Goal: Task Accomplishment & Management: Manage account settings

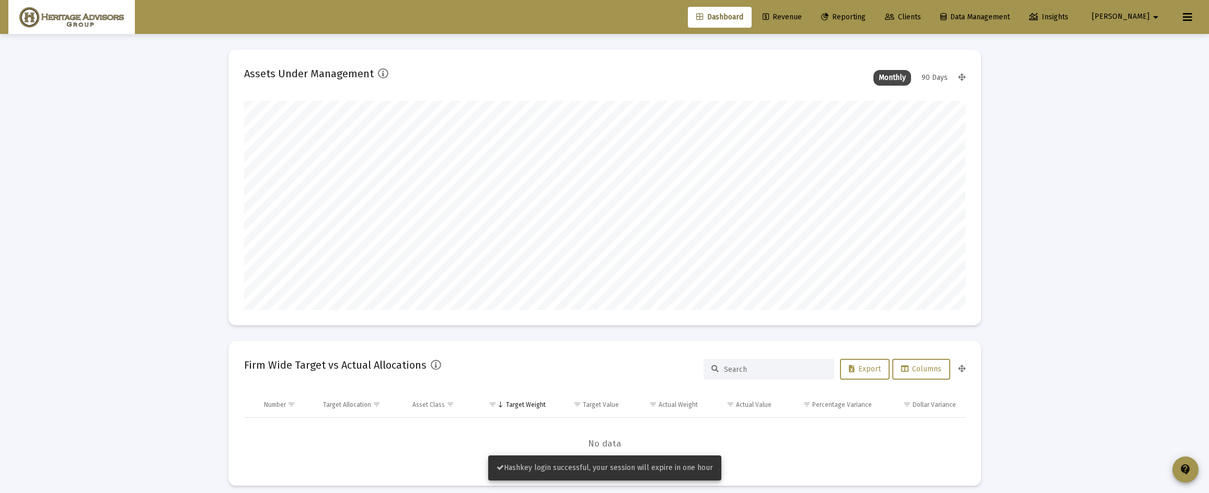
scroll to position [209, 388]
type input "[DATE]"
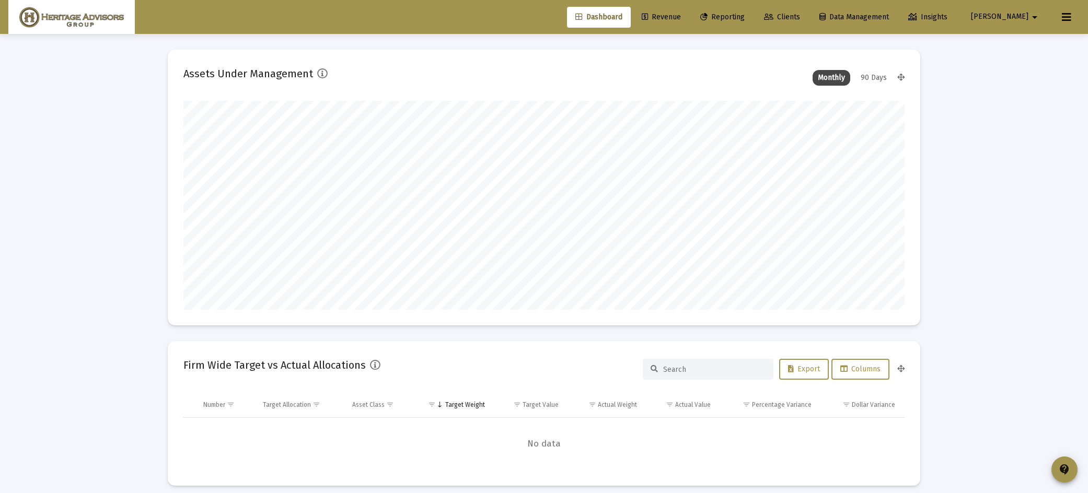
scroll to position [1, 0]
click at [800, 18] on span "Clients" at bounding box center [782, 17] width 36 height 9
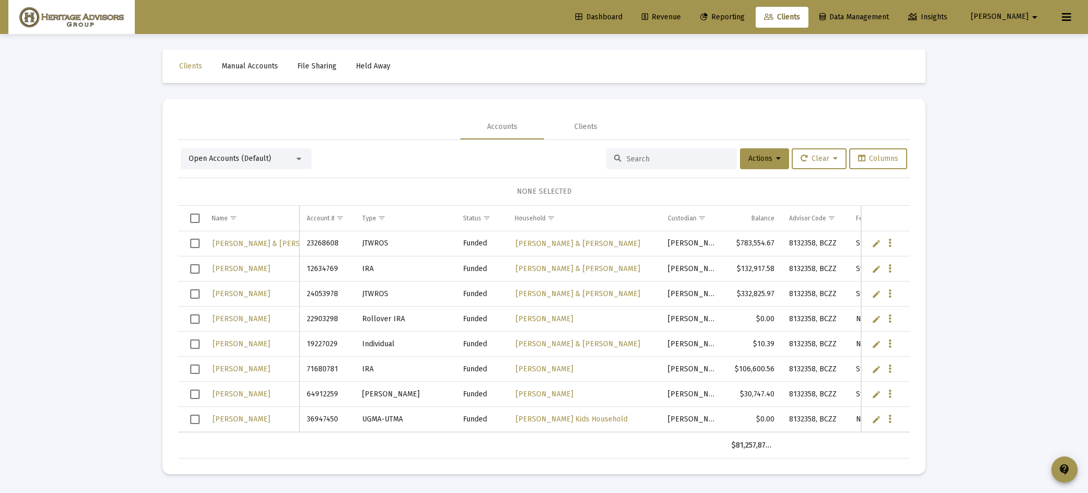
click at [285, 157] on div "Open Accounts (Default)" at bounding box center [242, 159] width 106 height 10
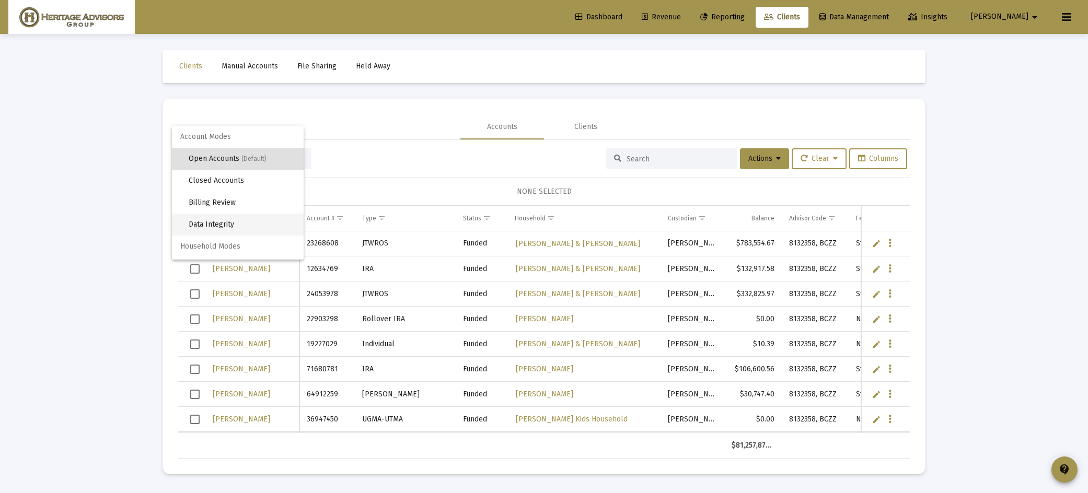
scroll to position [20, 0]
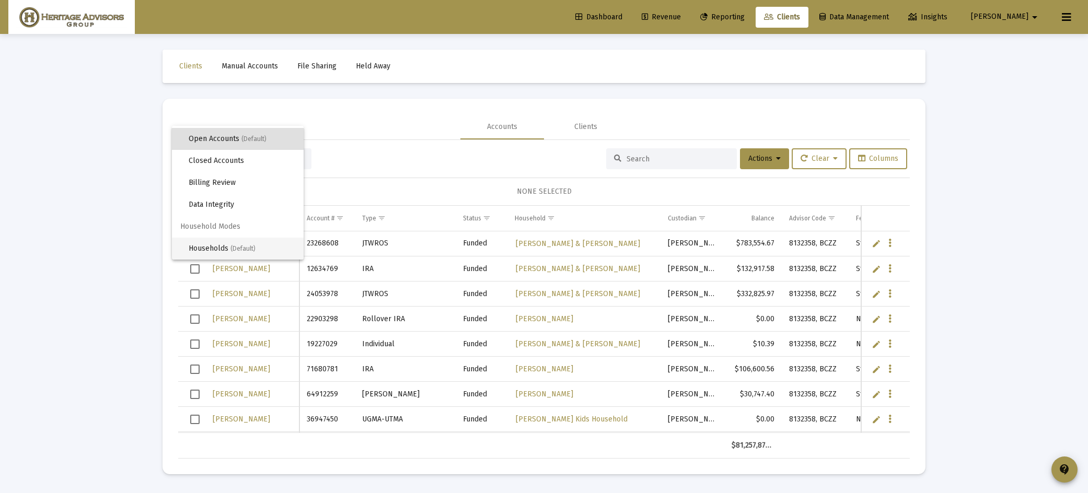
click at [263, 246] on span "Households (Default)" at bounding box center [242, 249] width 107 height 22
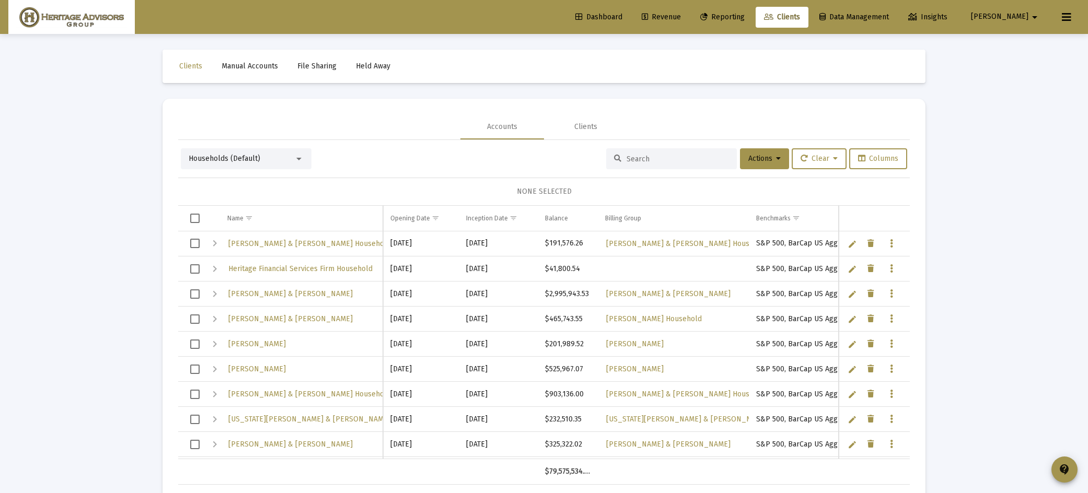
click at [648, 160] on input at bounding box center [677, 159] width 102 height 9
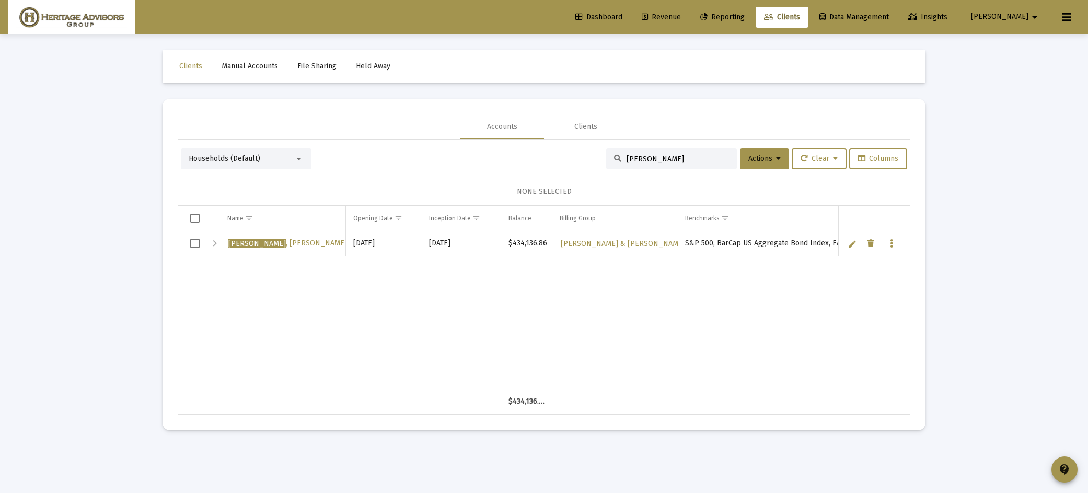
type input "[PERSON_NAME]"
click at [308, 242] on span "[PERSON_NAME] & [PERSON_NAME]" at bounding box center [320, 243] width 185 height 9
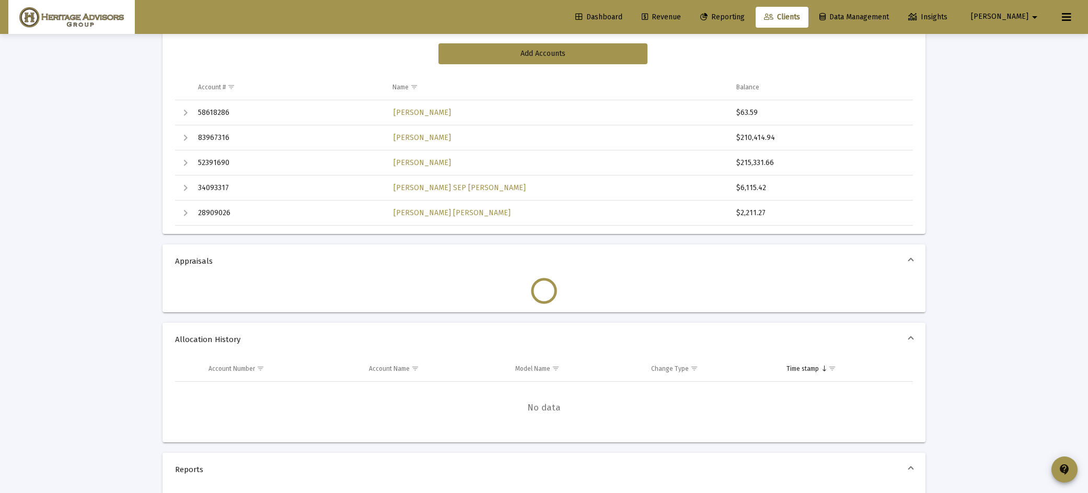
scroll to position [200, 0]
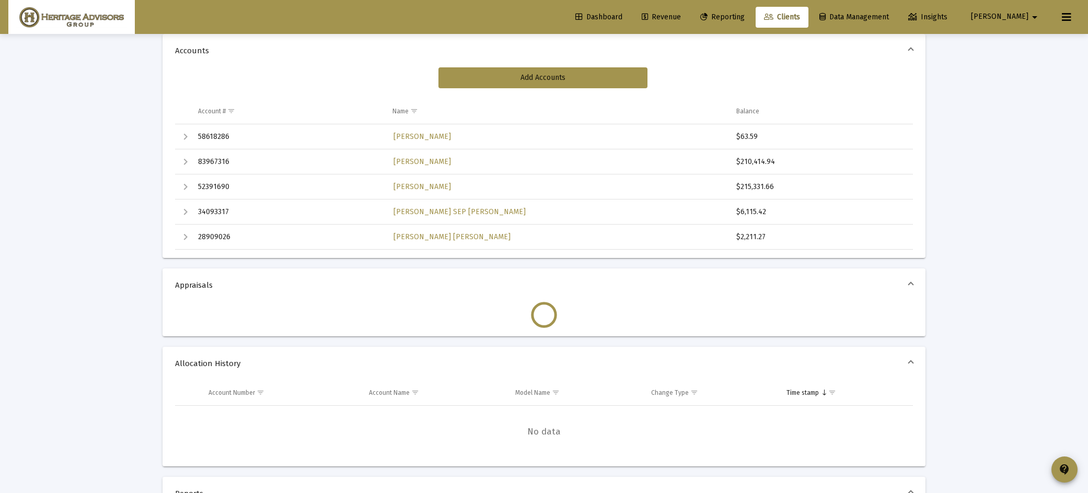
click at [184, 238] on div "Expand" at bounding box center [185, 237] width 13 height 13
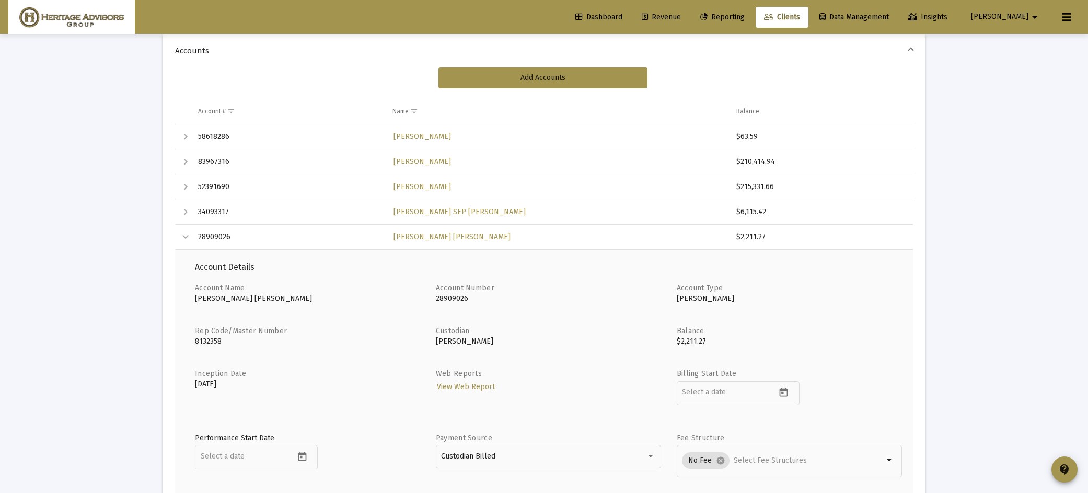
click at [187, 237] on div "Collapse" at bounding box center [185, 237] width 13 height 13
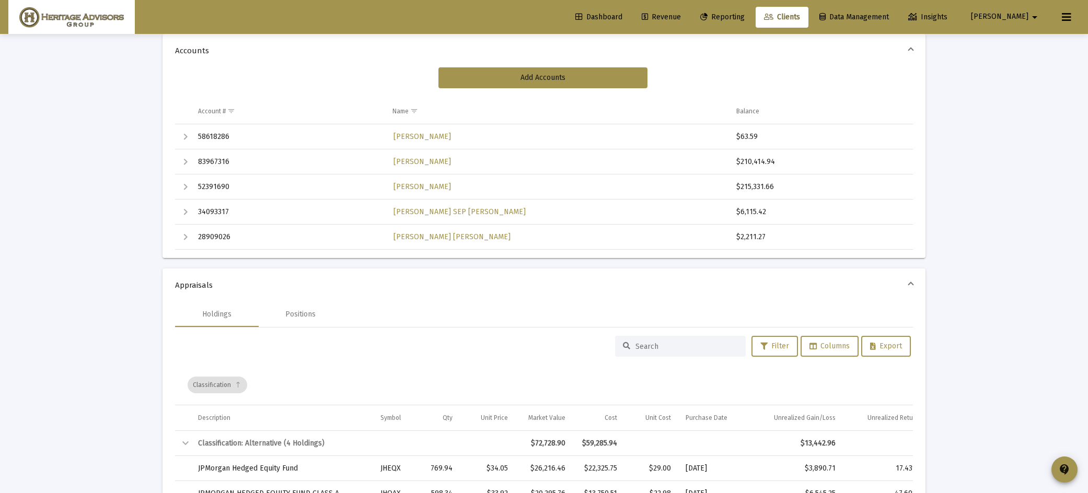
click at [187, 237] on div "Expand" at bounding box center [185, 237] width 13 height 13
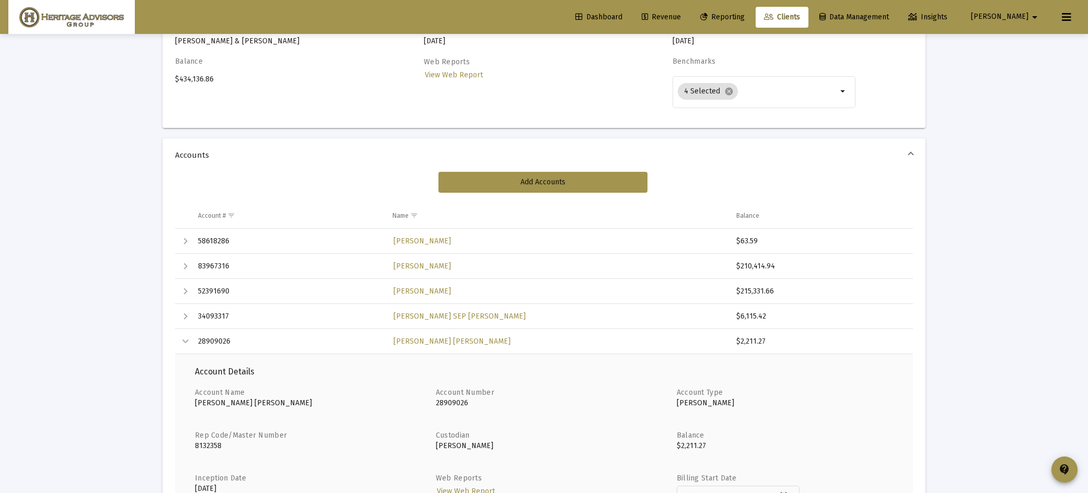
scroll to position [0, 0]
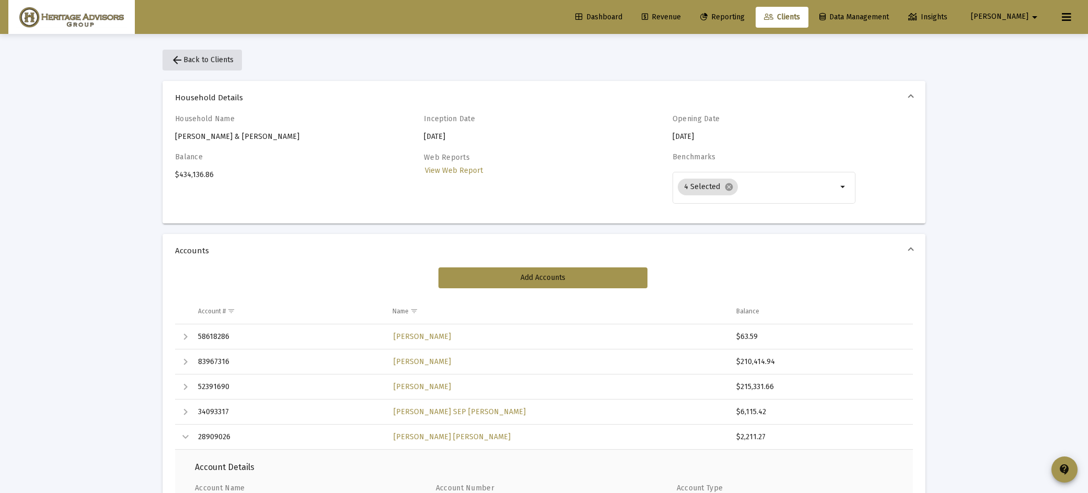
click at [216, 64] on button "arrow_back Back to Clients" at bounding box center [201, 60] width 79 height 21
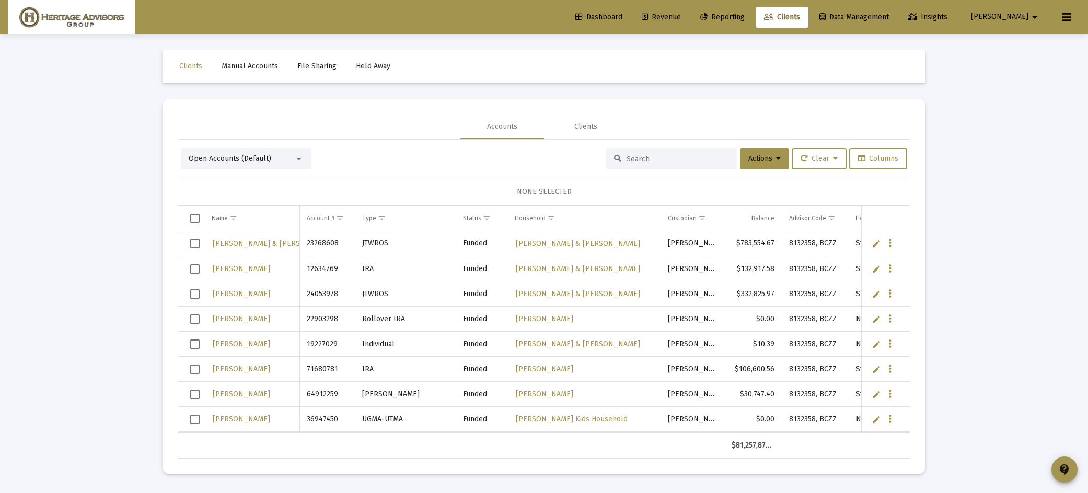
click at [665, 161] on input at bounding box center [677, 159] width 102 height 9
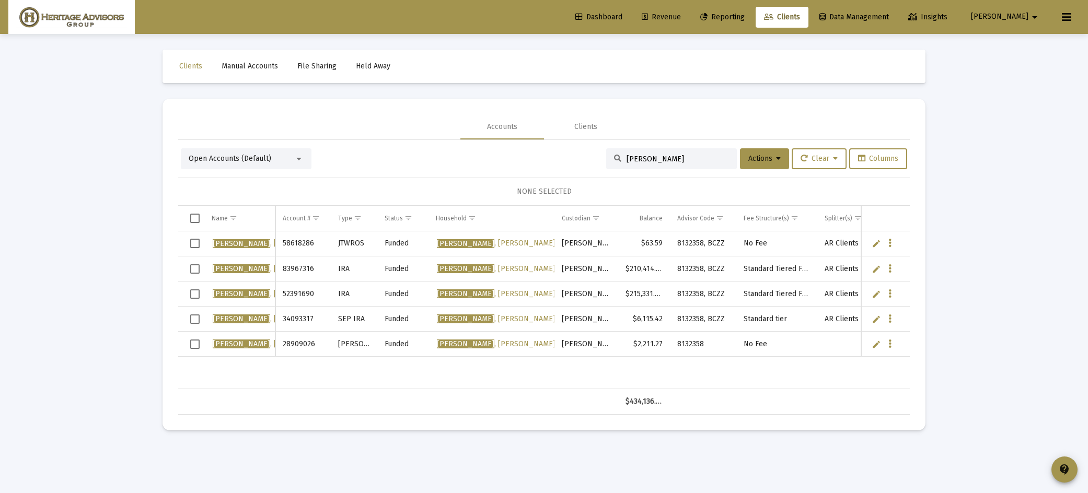
type input "[PERSON_NAME]"
click at [191, 346] on span "Select row" at bounding box center [194, 344] width 9 height 9
click at [748, 162] on span "Actions" at bounding box center [764, 158] width 32 height 9
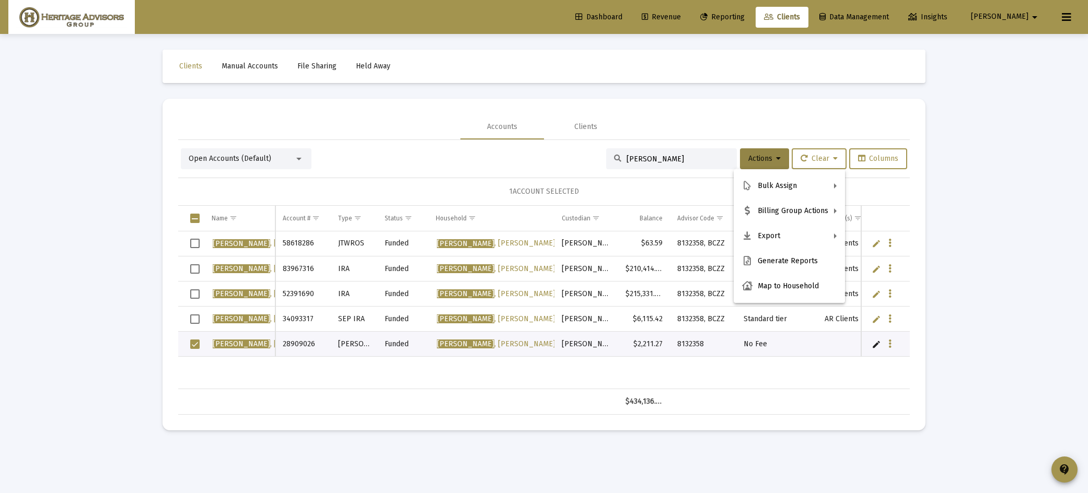
click at [519, 146] on div at bounding box center [544, 246] width 1088 height 493
click at [892, 345] on button "Data grid" at bounding box center [889, 343] width 9 height 9
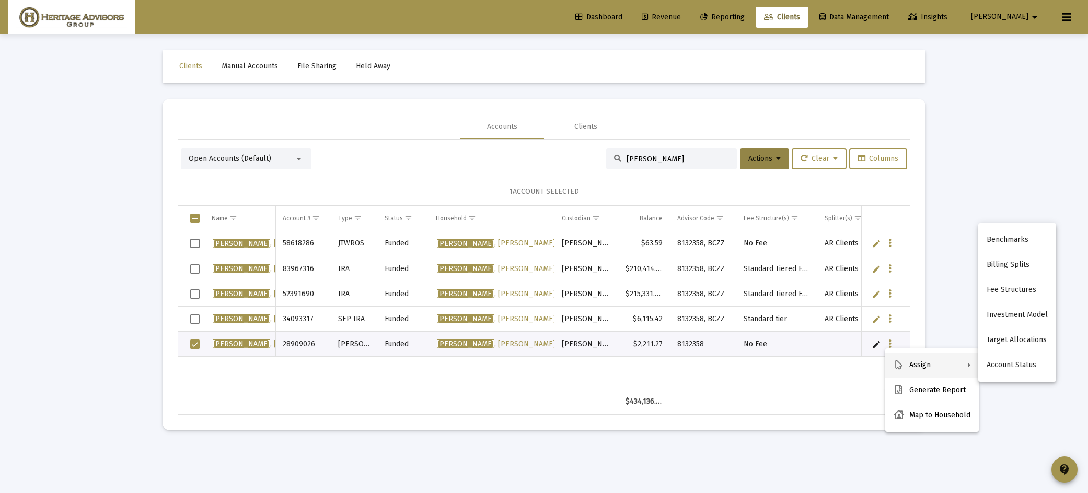
click at [785, 376] on div at bounding box center [544, 246] width 1088 height 493
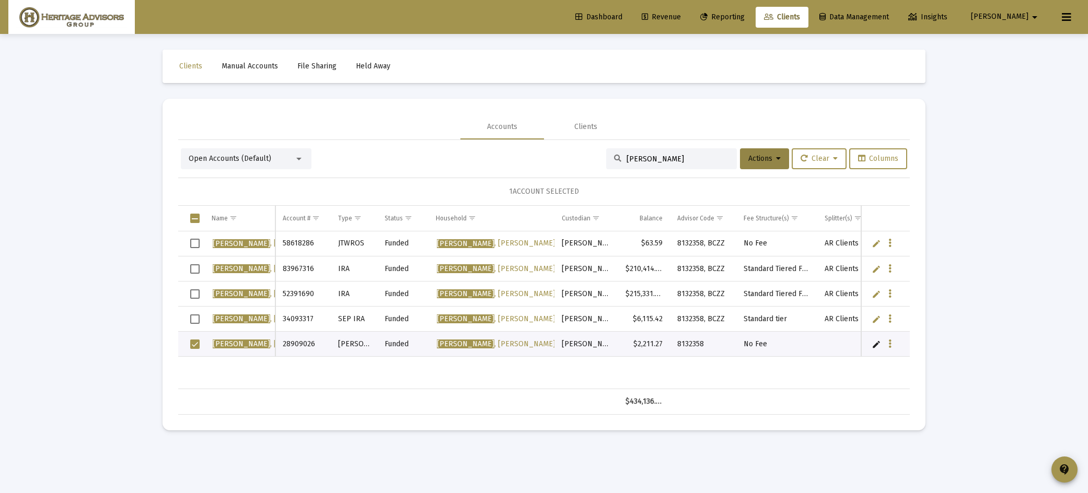
click at [196, 216] on span "Select all" at bounding box center [194, 218] width 9 height 9
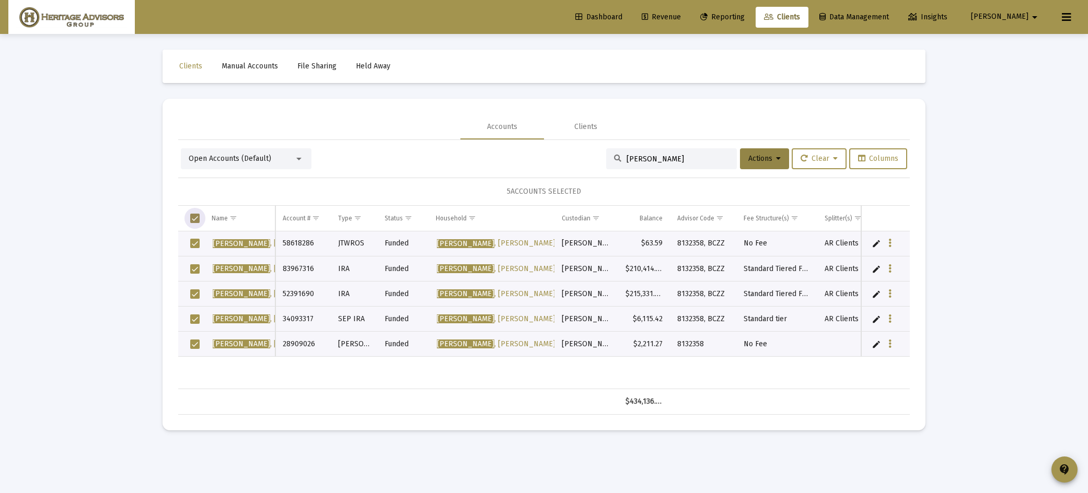
click at [1033, 21] on mat-icon "arrow_drop_down" at bounding box center [1034, 17] width 13 height 21
click at [1014, 60] on button "Logout" at bounding box center [1031, 69] width 62 height 25
click at [1024, 19] on span "[PERSON_NAME]" at bounding box center [999, 17] width 57 height 9
click at [1026, 37] on span "Settings" at bounding box center [1038, 44] width 31 height 25
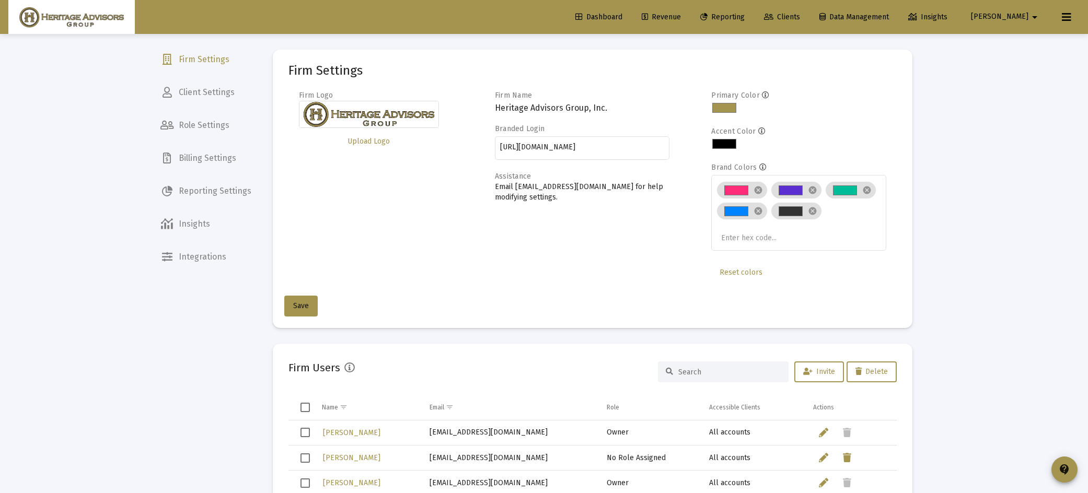
click at [247, 190] on span "Reporting Settings" at bounding box center [206, 191] width 108 height 25
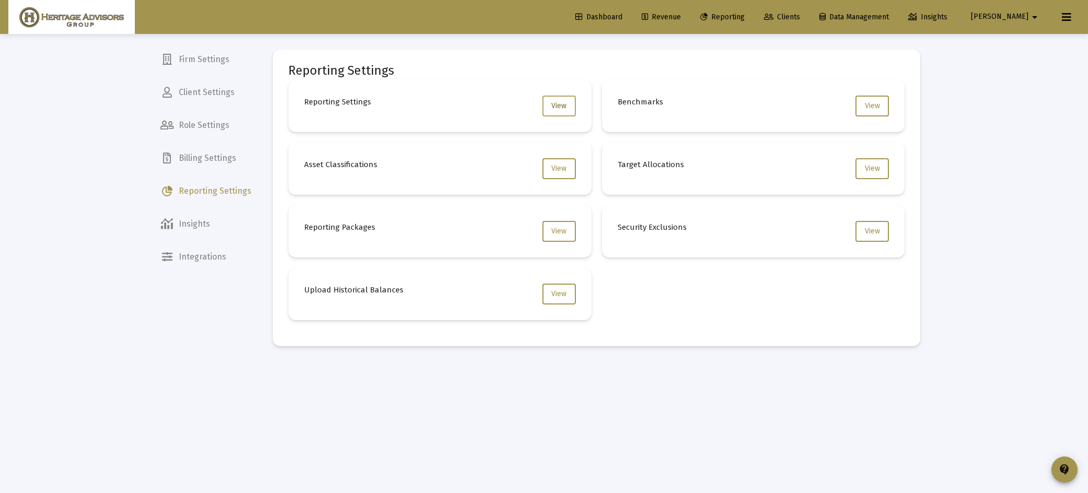
click at [563, 104] on span "View" at bounding box center [558, 105] width 15 height 9
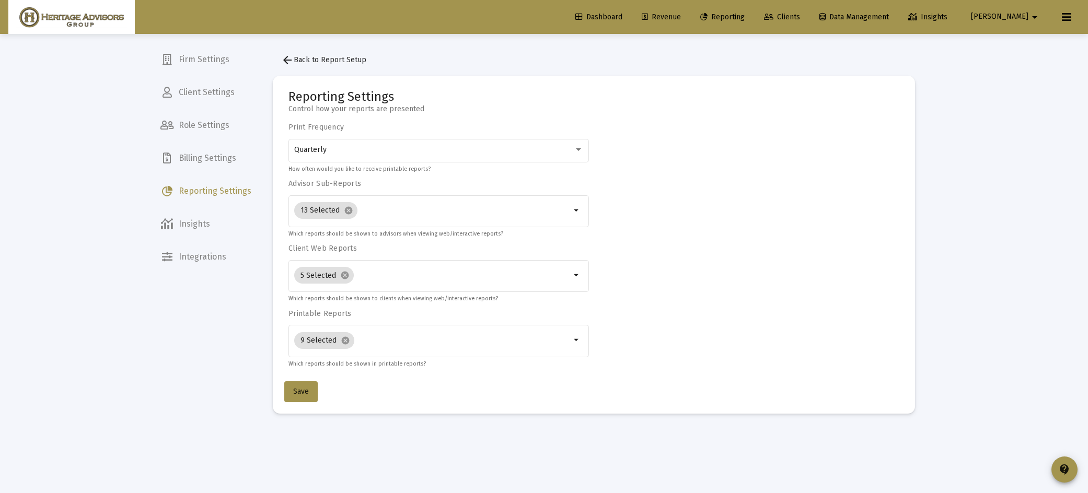
click at [332, 59] on span "arrow_back Back to Report Setup" at bounding box center [323, 59] width 85 height 9
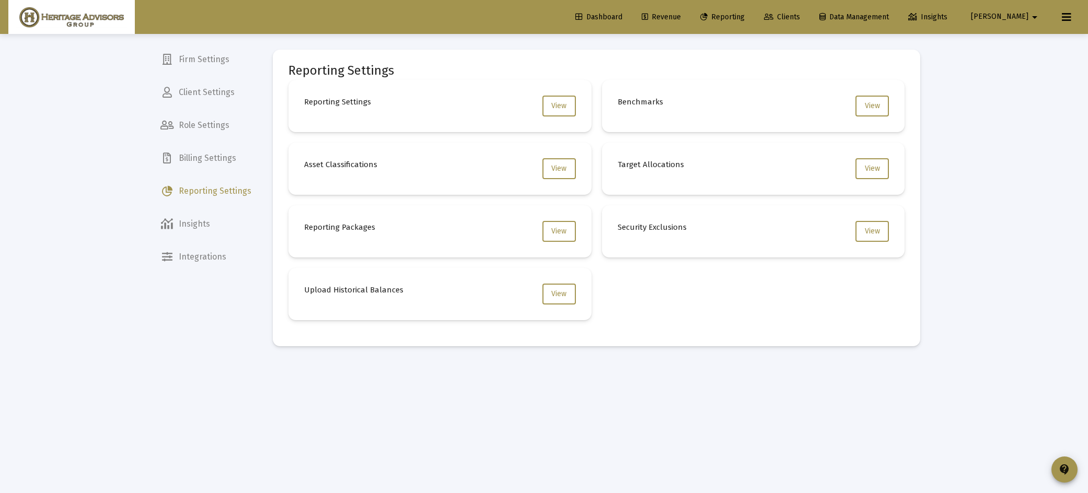
click at [219, 145] on mat-nav-list "Firm Settings Client Settings Role Settings Billing Settings Reporting Settings…" at bounding box center [206, 135] width 108 height 270
click at [218, 154] on span "Billing Settings" at bounding box center [206, 158] width 108 height 25
click at [218, 94] on span "Client Settings" at bounding box center [206, 92] width 108 height 25
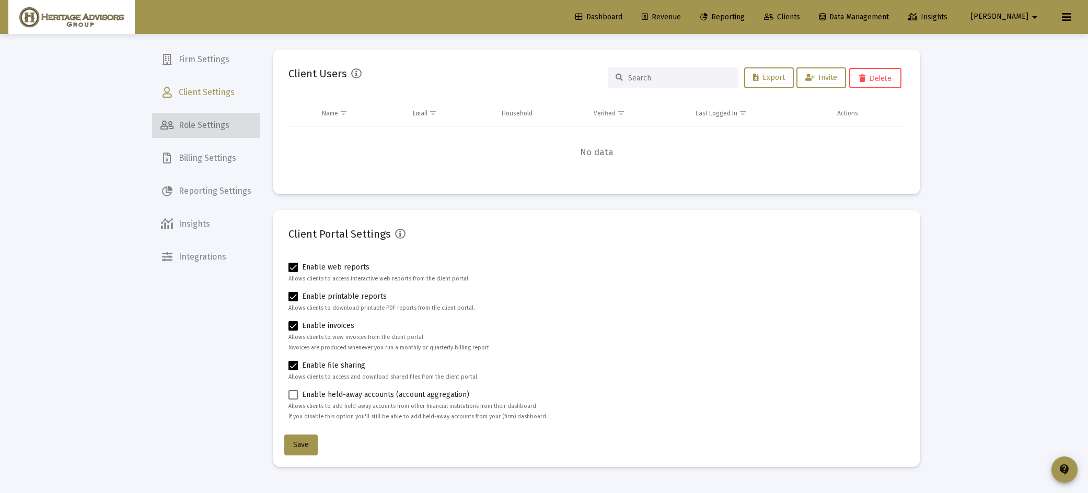
click at [219, 115] on span "Role Settings" at bounding box center [206, 125] width 108 height 25
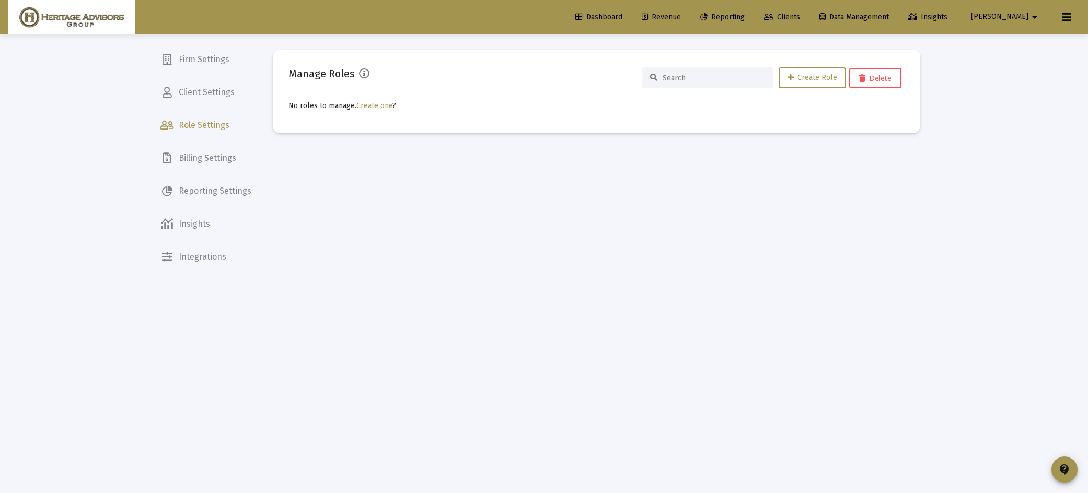
click at [222, 149] on span "Billing Settings" at bounding box center [206, 158] width 108 height 25
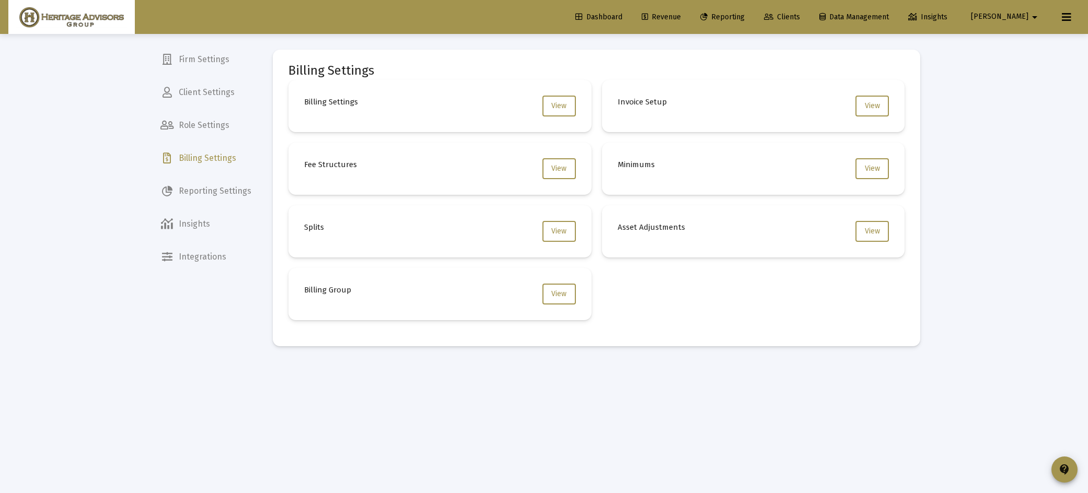
drag, startPoint x: 218, startPoint y: 189, endPoint x: 213, endPoint y: 201, distance: 13.1
click at [218, 189] on span "Reporting Settings" at bounding box center [206, 191] width 108 height 25
click at [212, 216] on span "Insights" at bounding box center [206, 224] width 108 height 25
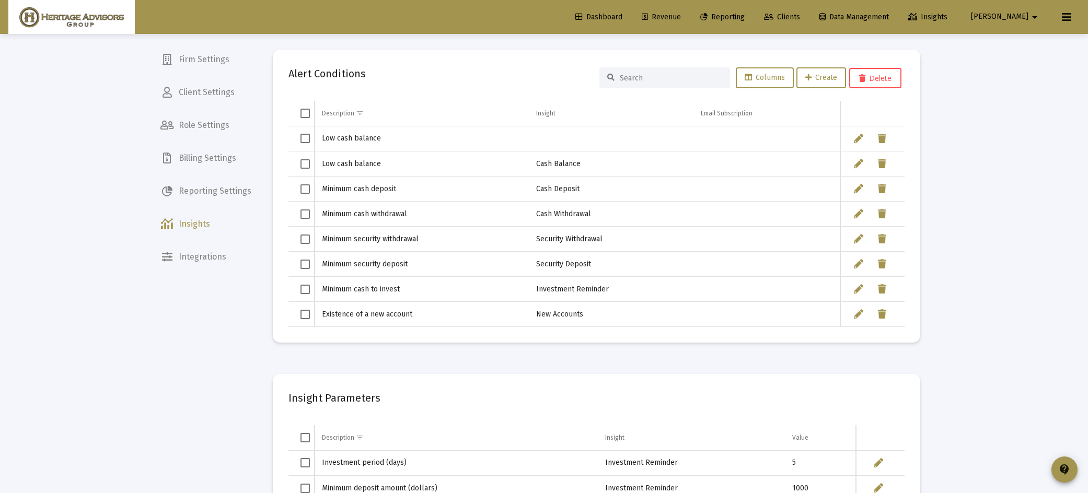
click at [205, 90] on span "Client Settings" at bounding box center [206, 92] width 108 height 25
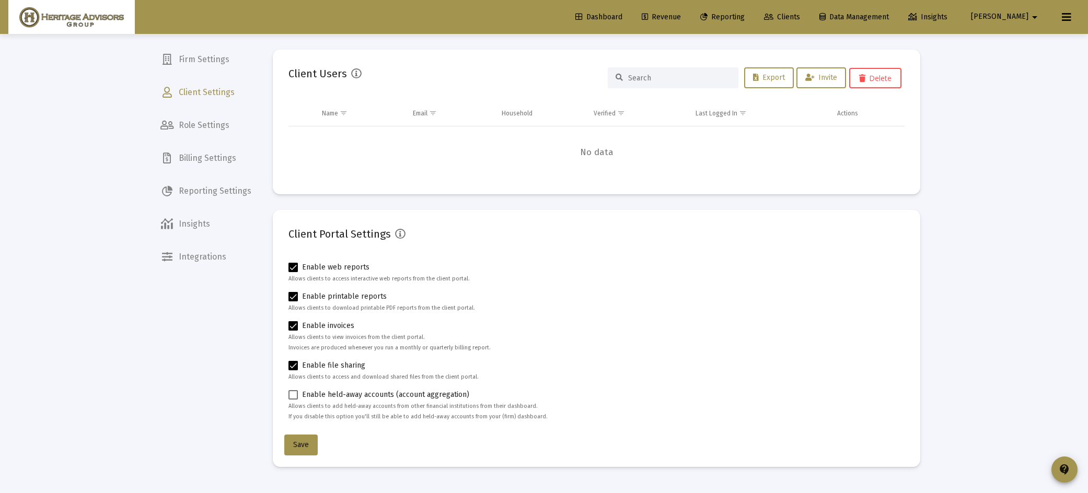
click at [201, 67] on span "Firm Settings" at bounding box center [206, 59] width 108 height 25
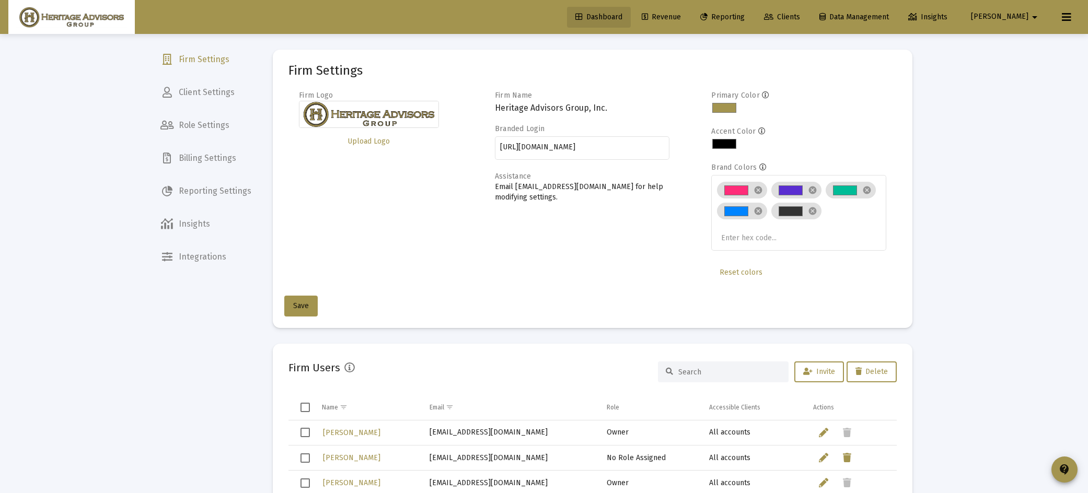
click at [622, 14] on span "Dashboard" at bounding box center [598, 17] width 47 height 9
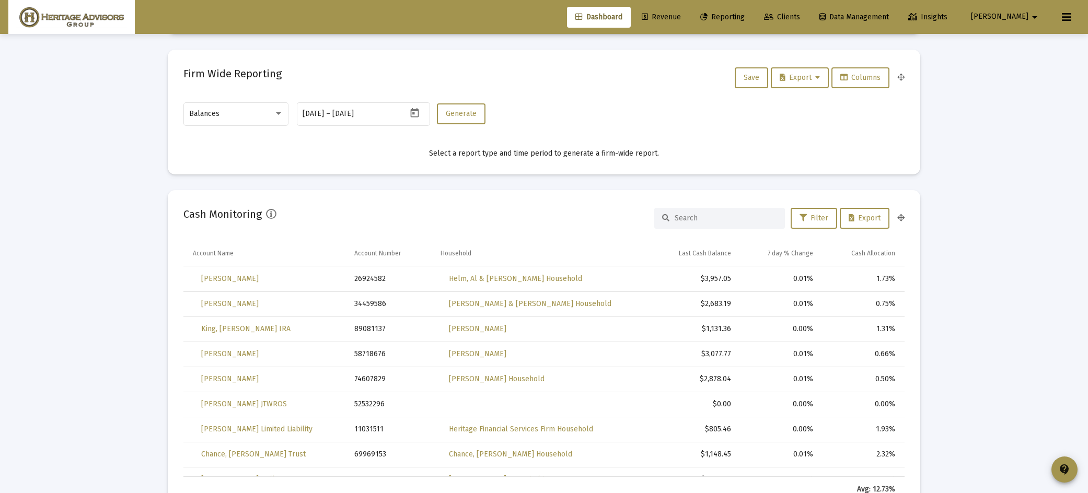
scroll to position [502, 0]
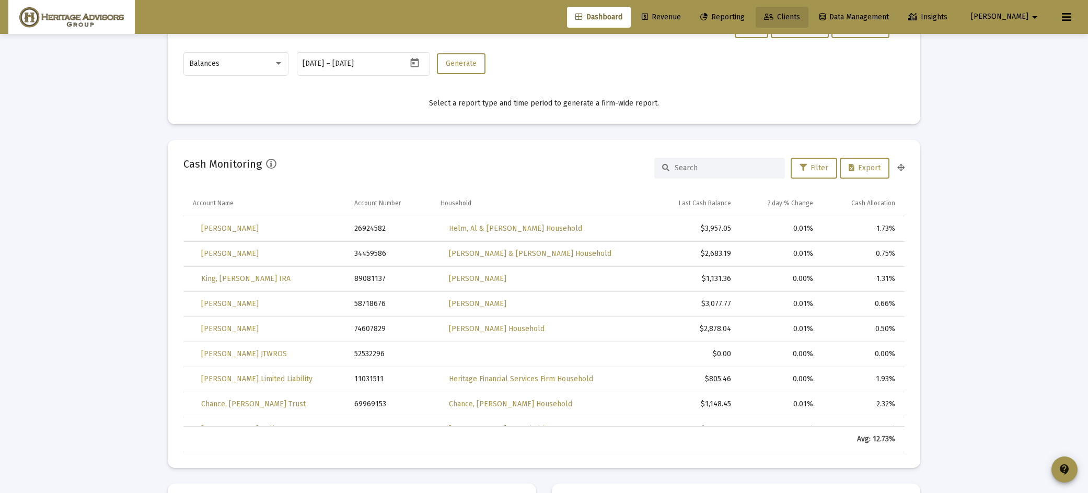
click at [800, 17] on span "Clients" at bounding box center [782, 17] width 36 height 9
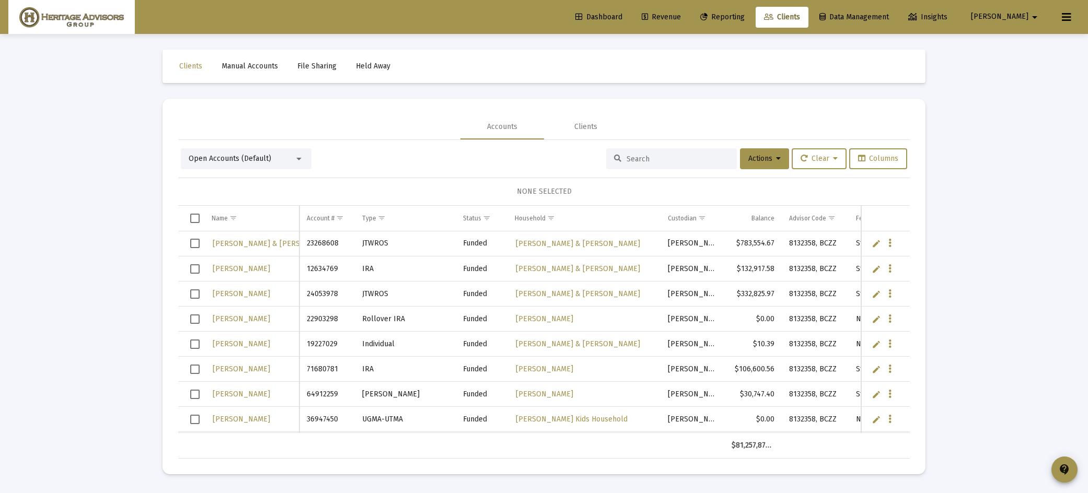
click at [286, 158] on div "Open Accounts (Default)" at bounding box center [242, 159] width 106 height 10
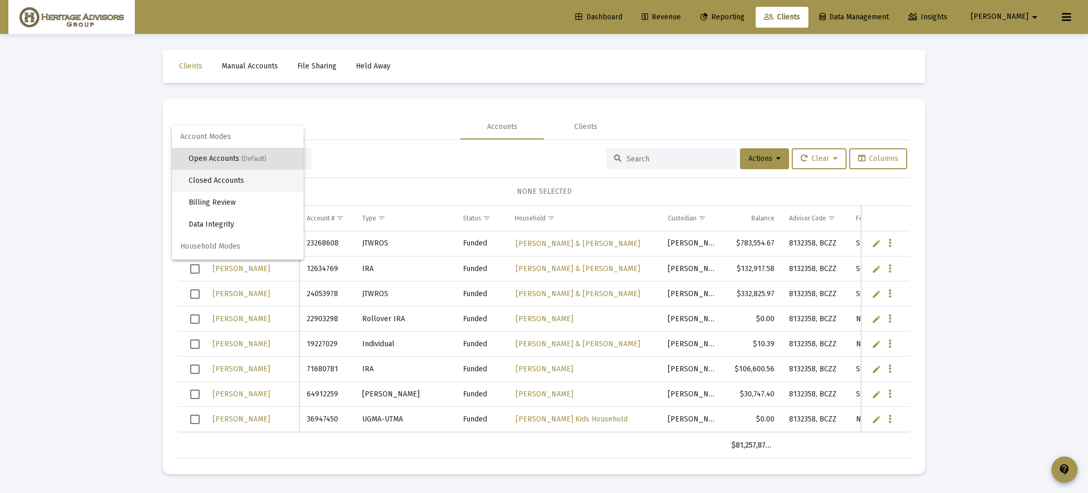
scroll to position [20, 0]
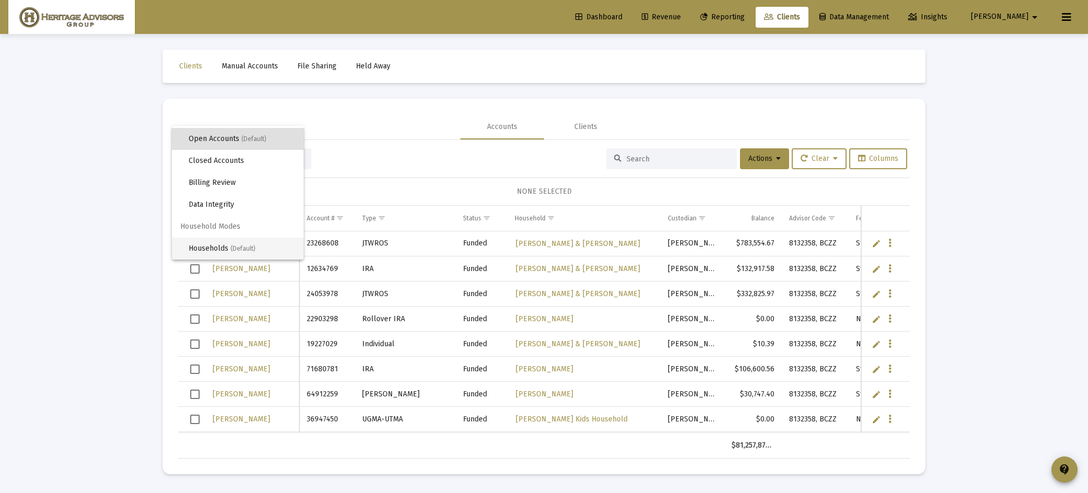
click at [281, 243] on span "Households (Default)" at bounding box center [242, 249] width 107 height 22
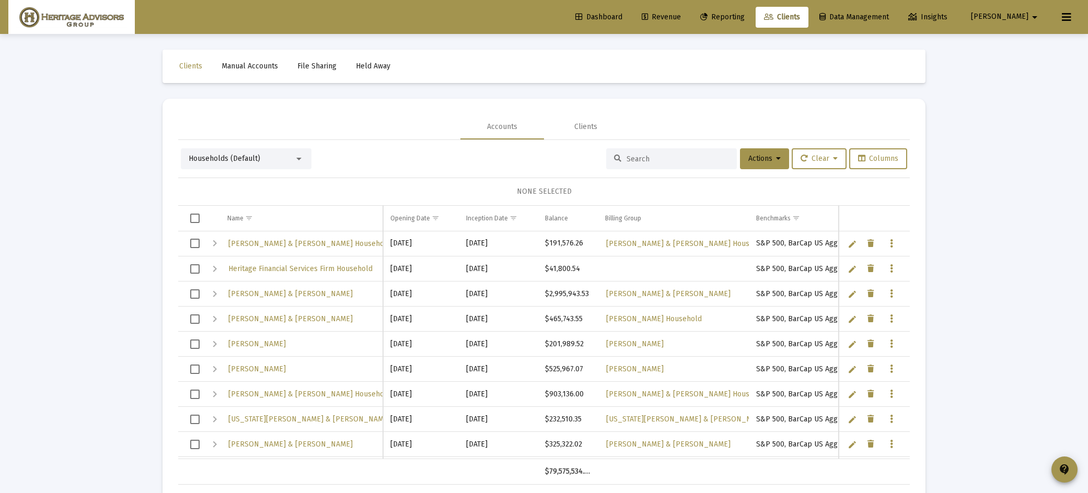
click at [659, 160] on input at bounding box center [677, 159] width 102 height 9
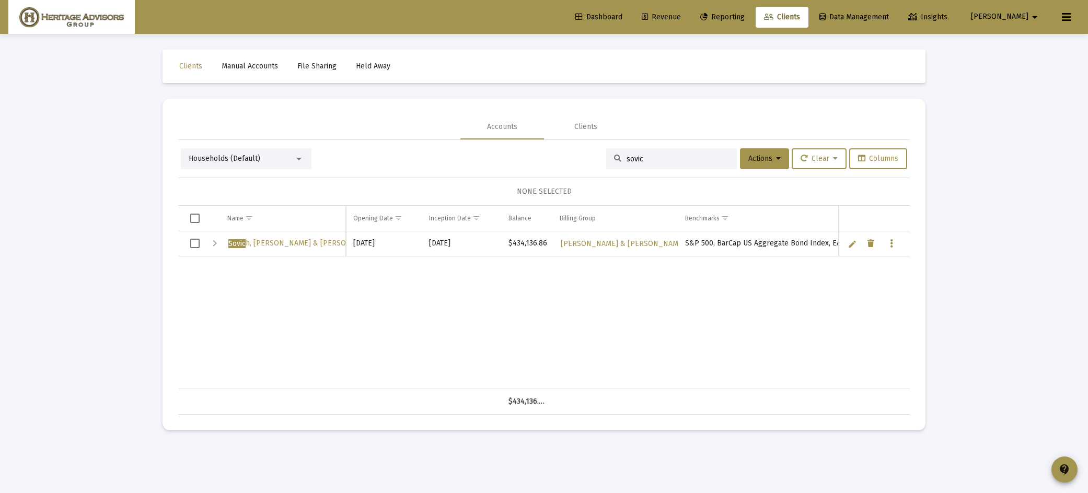
type input "sovic"
click at [197, 244] on span "Select row" at bounding box center [194, 243] width 9 height 9
click at [774, 154] on span "Actions" at bounding box center [764, 158] width 32 height 9
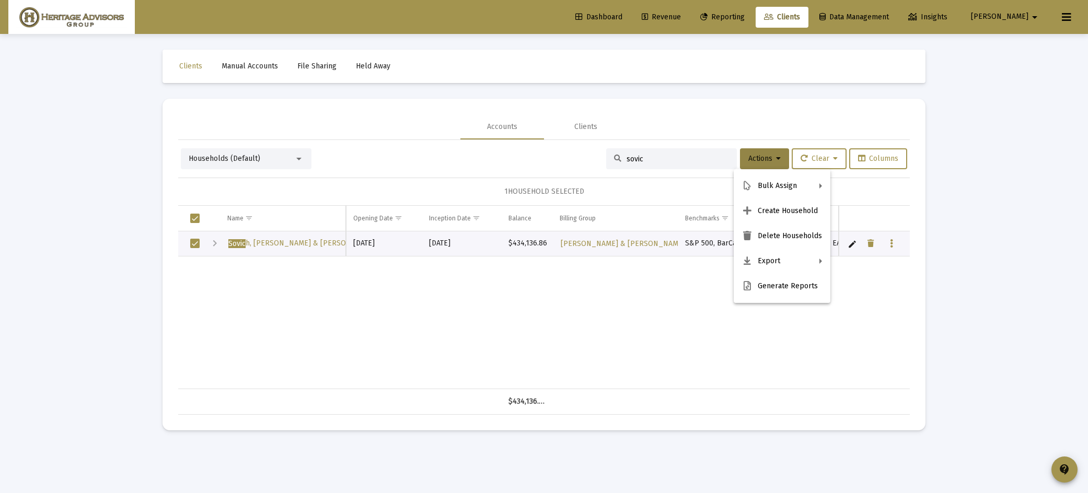
drag, startPoint x: 535, startPoint y: 276, endPoint x: 530, endPoint y: 269, distance: 9.4
click at [535, 276] on div at bounding box center [544, 246] width 1088 height 493
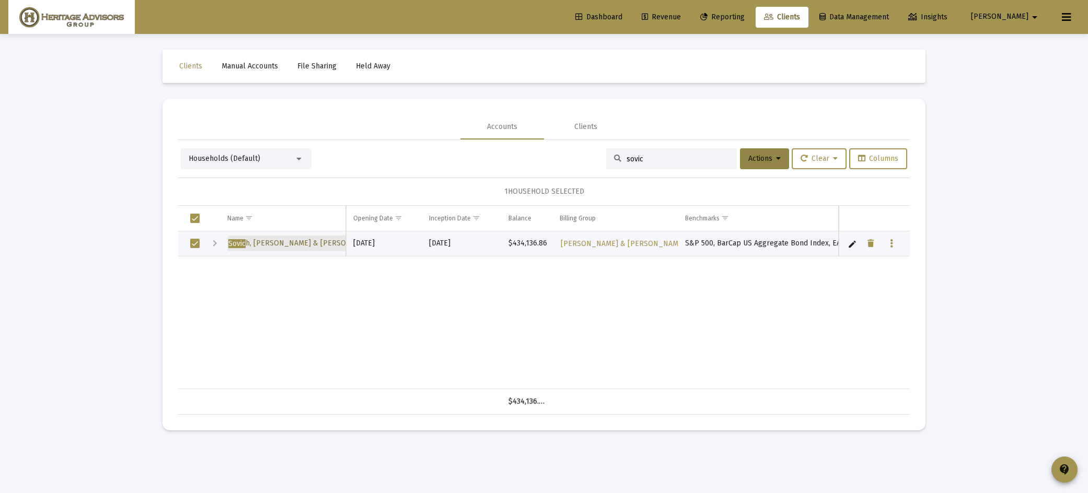
click at [301, 243] on span "Sovic h, [PERSON_NAME] & [PERSON_NAME]" at bounding box center [302, 243] width 149 height 9
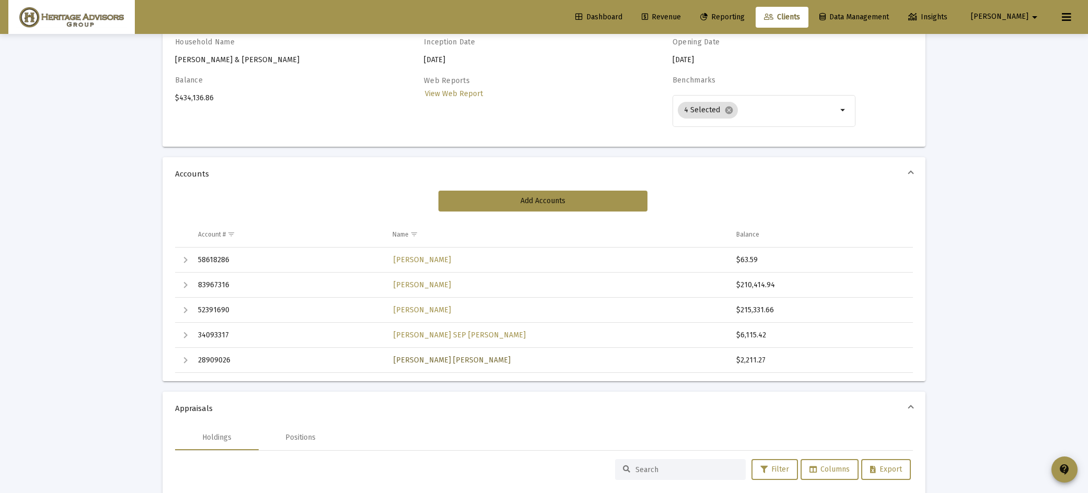
click at [441, 362] on span "[PERSON_NAME] [PERSON_NAME]" at bounding box center [451, 360] width 117 height 9
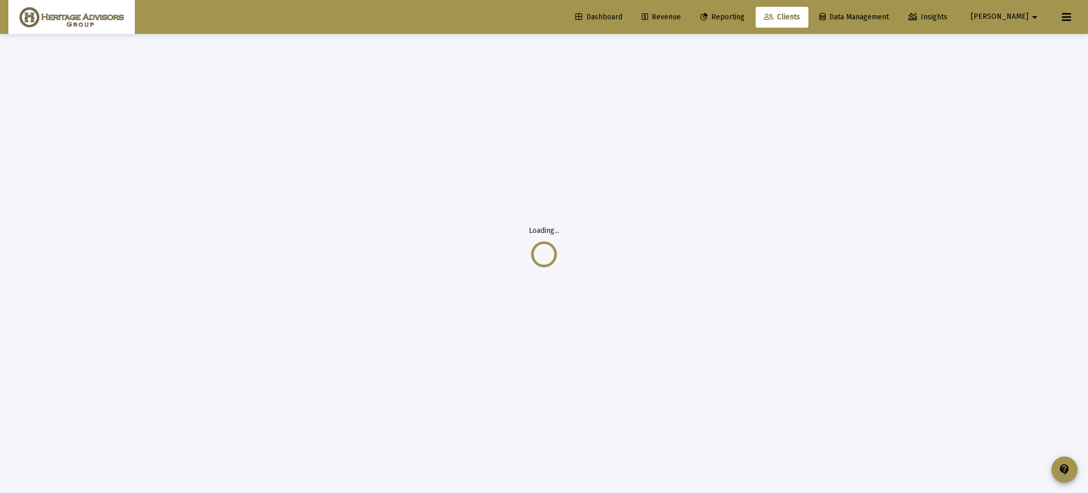
scroll to position [34, 0]
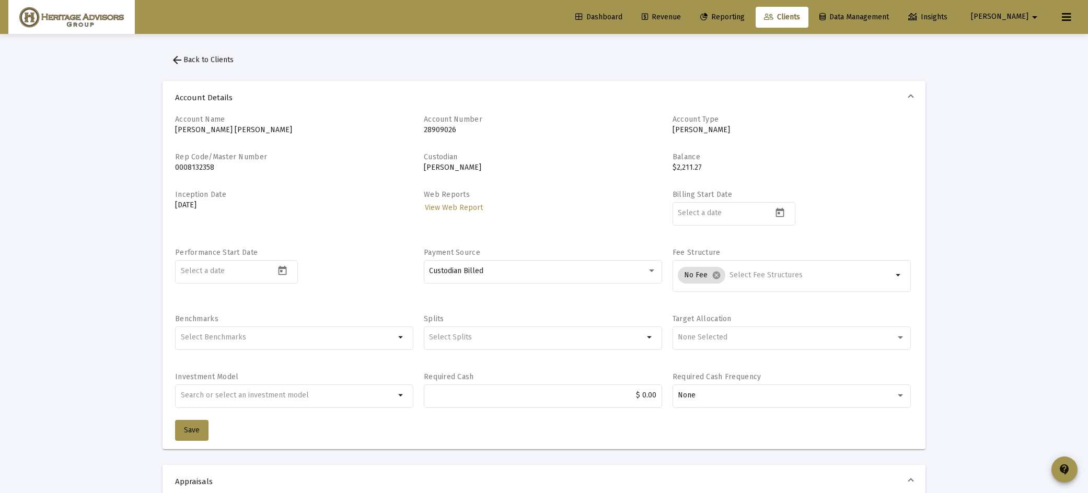
click at [629, 22] on link "Dashboard" at bounding box center [599, 17] width 64 height 21
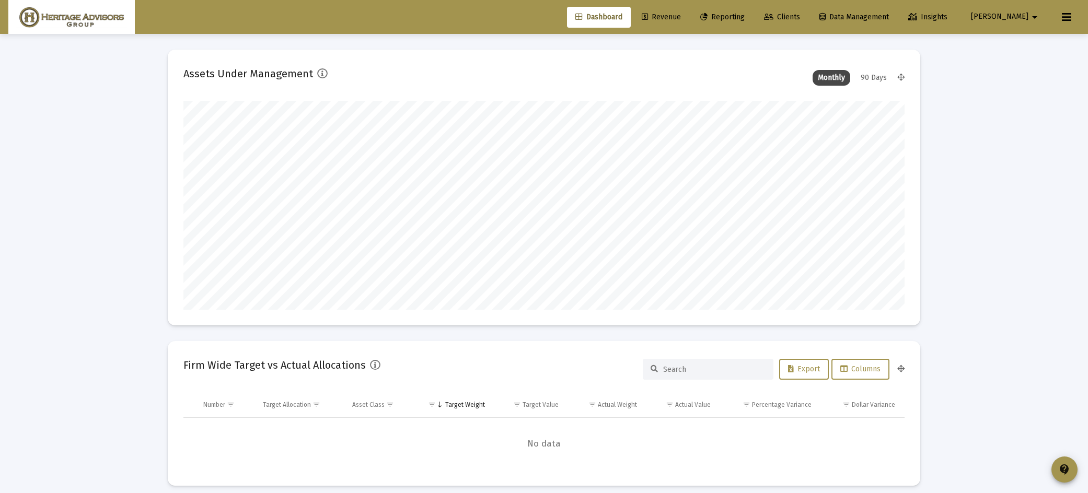
scroll to position [209, 337]
click at [689, 11] on link "Revenue" at bounding box center [661, 17] width 56 height 21
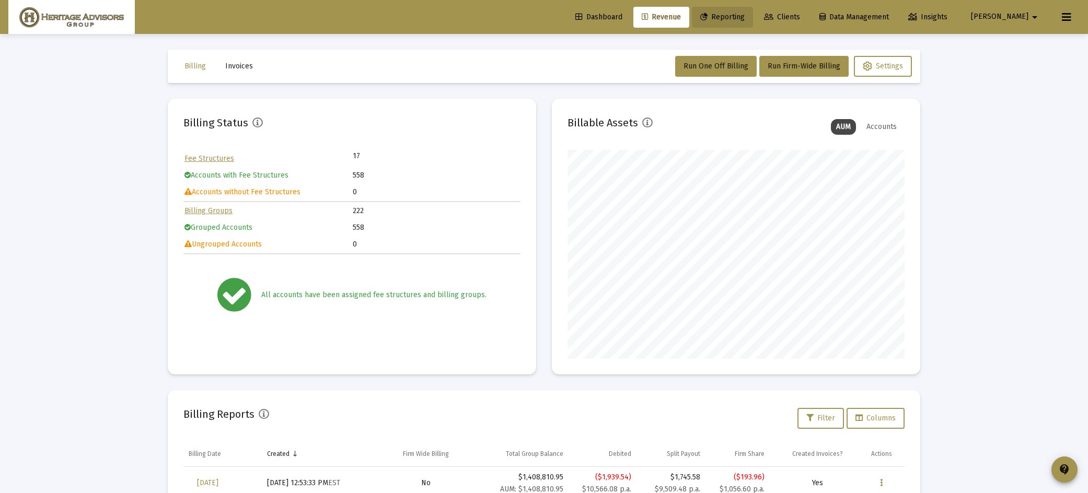
click at [745, 14] on span "Reporting" at bounding box center [722, 17] width 44 height 9
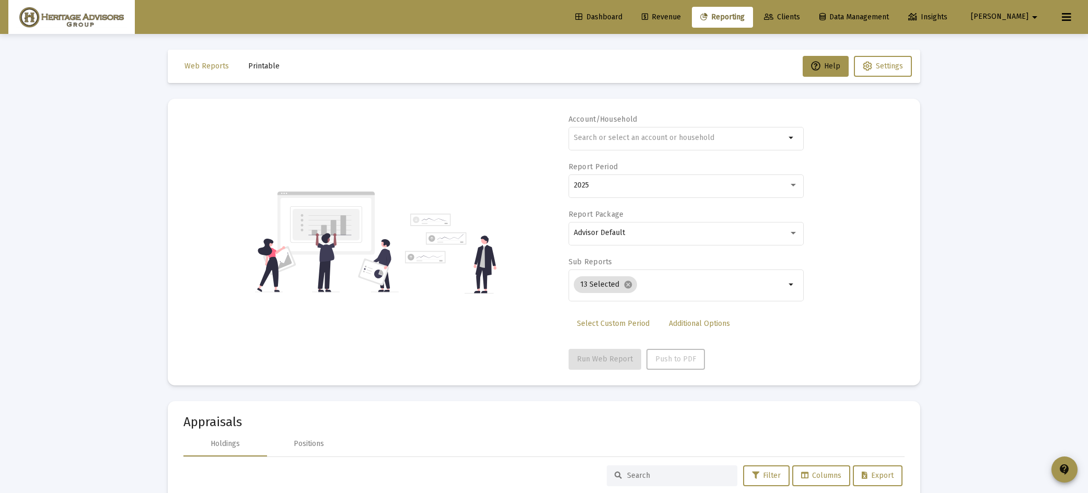
click at [800, 13] on span "Clients" at bounding box center [782, 17] width 36 height 9
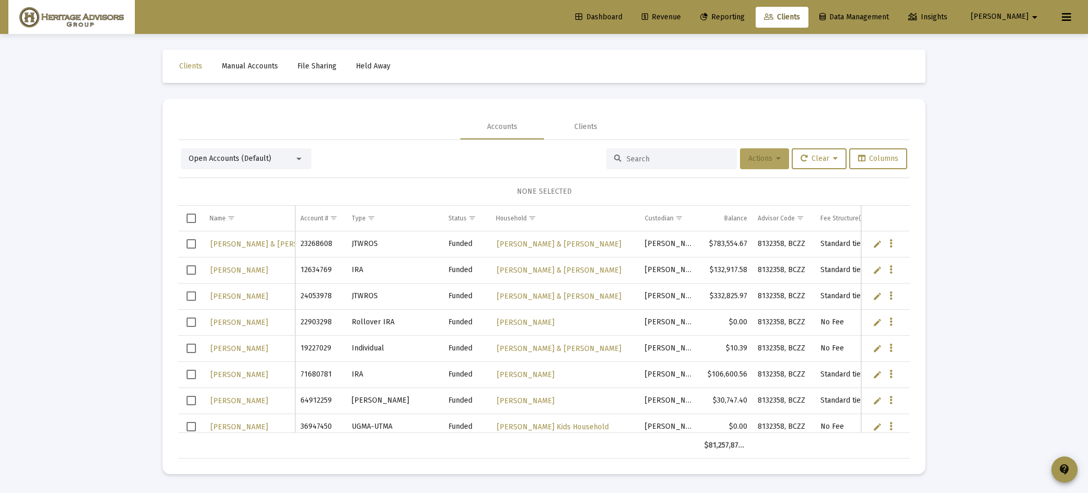
click at [749, 164] on button "Actions" at bounding box center [764, 158] width 49 height 21
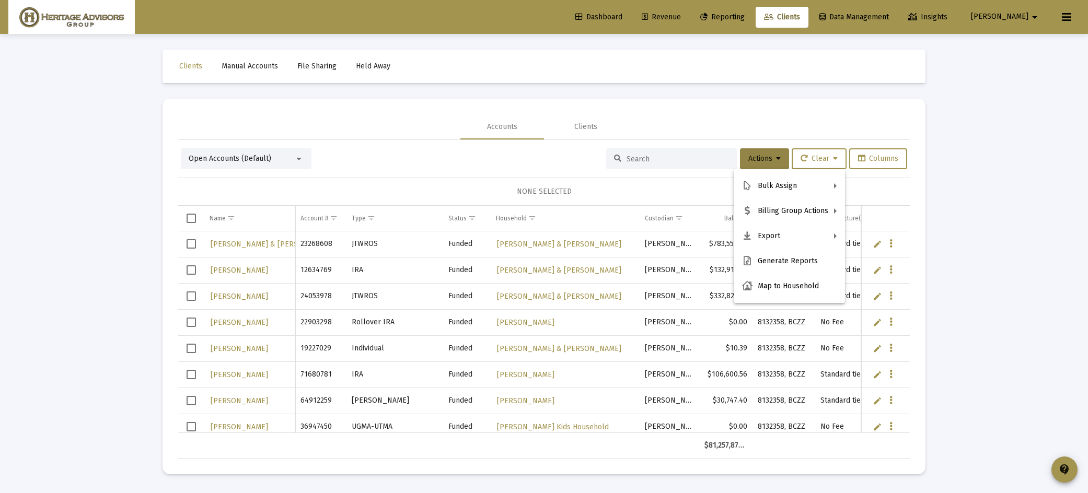
click at [514, 177] on div at bounding box center [544, 246] width 1088 height 493
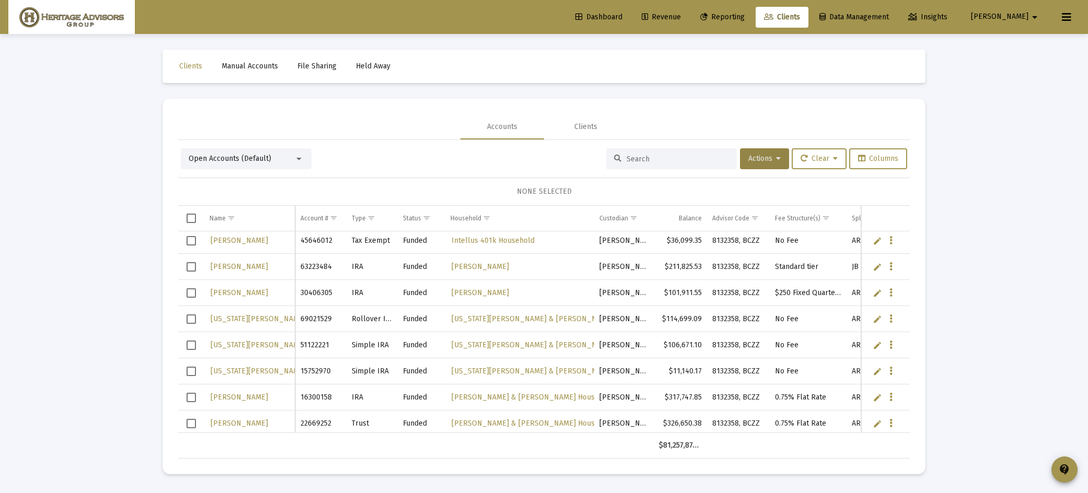
scroll to position [388, 0]
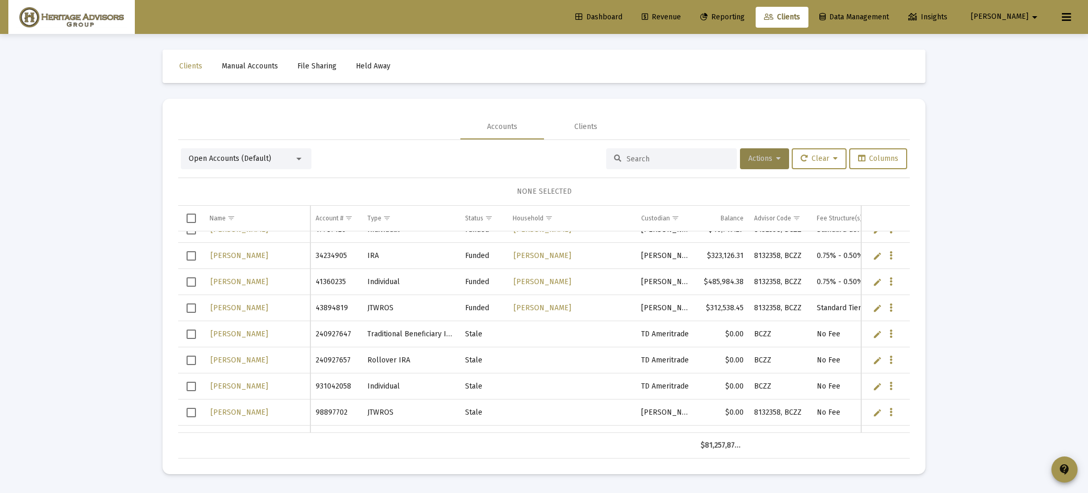
click at [763, 155] on span "Actions" at bounding box center [764, 158] width 32 height 9
click at [784, 280] on button "Map to Household" at bounding box center [789, 286] width 111 height 25
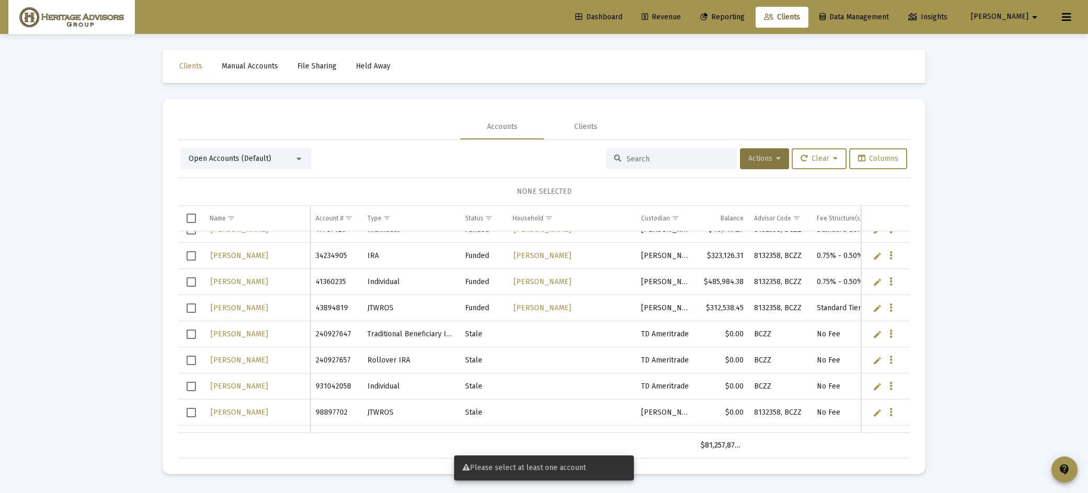
click at [195, 361] on span "Select row" at bounding box center [191, 360] width 9 height 9
click at [776, 156] on icon at bounding box center [778, 158] width 5 height 7
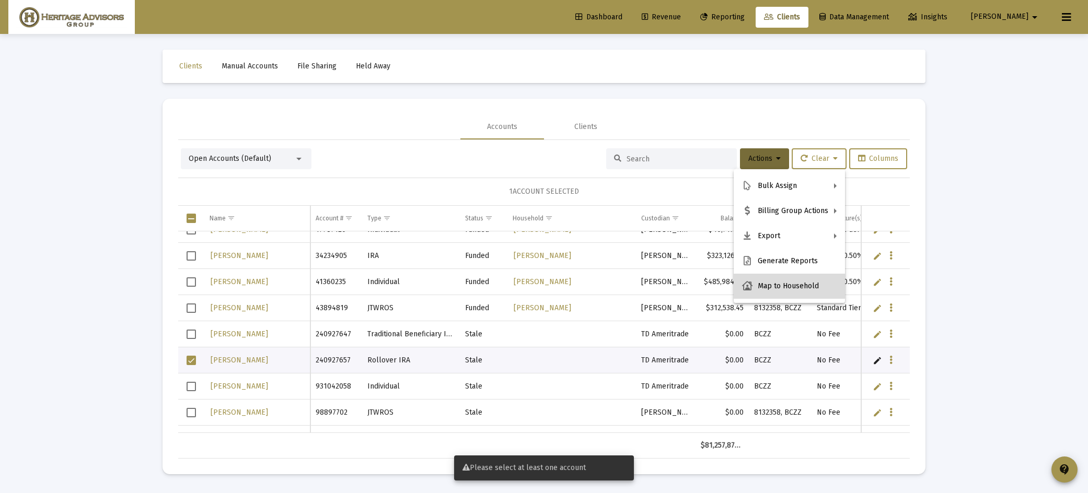
click at [817, 276] on button "Map to Household" at bounding box center [789, 286] width 111 height 25
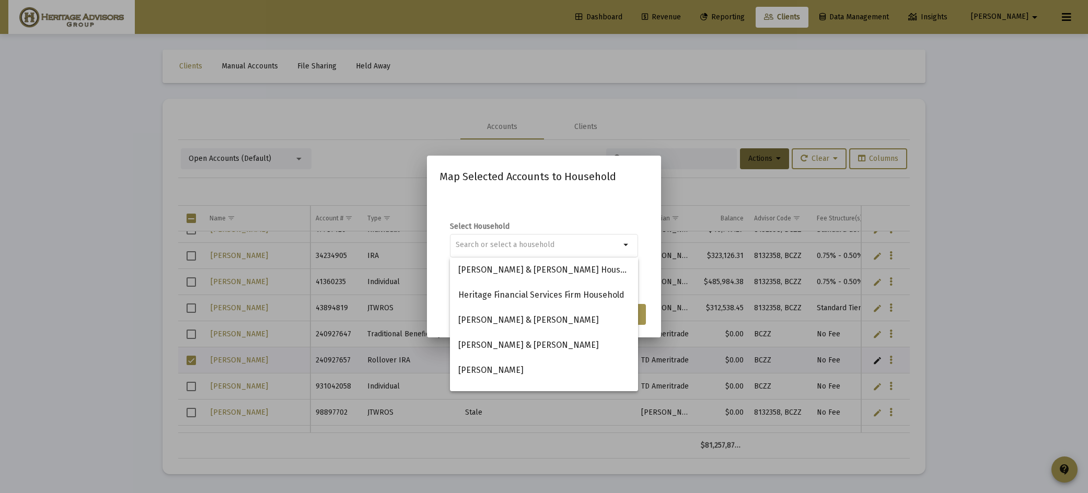
click at [590, 192] on div "Map Selected Accounts to Household Select Household arrow_drop_down Cancel Save" at bounding box center [543, 246] width 209 height 157
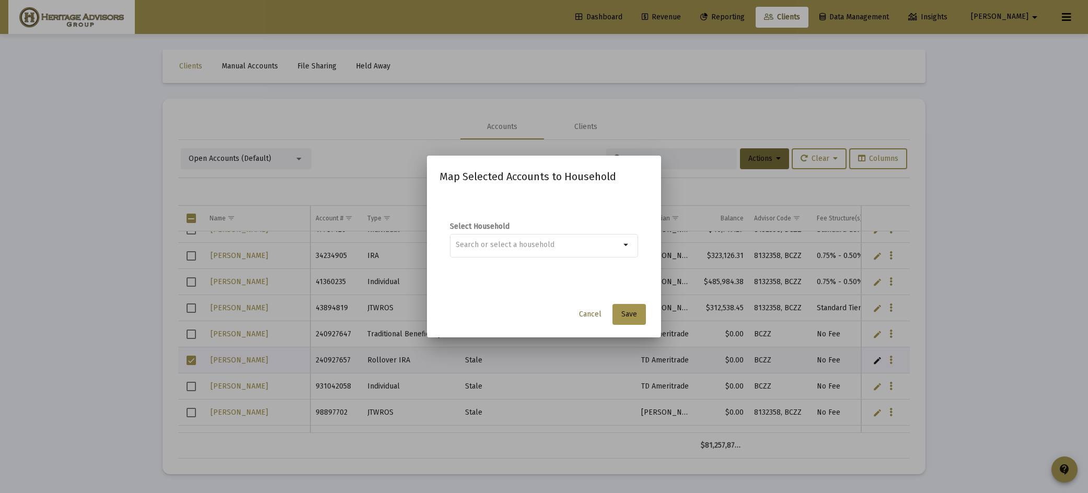
click at [587, 315] on span "Cancel" at bounding box center [590, 314] width 22 height 9
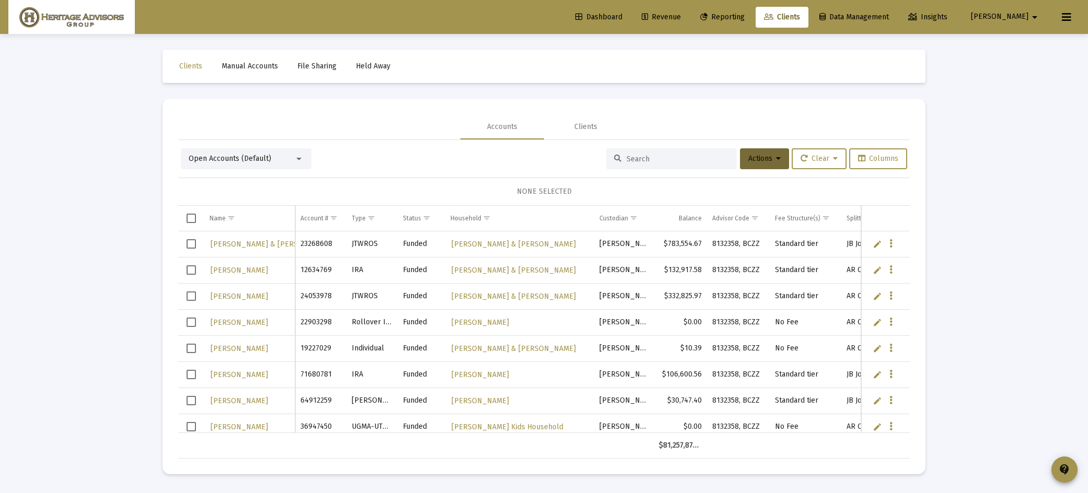
click at [875, 242] on link "Edit" at bounding box center [877, 243] width 9 height 9
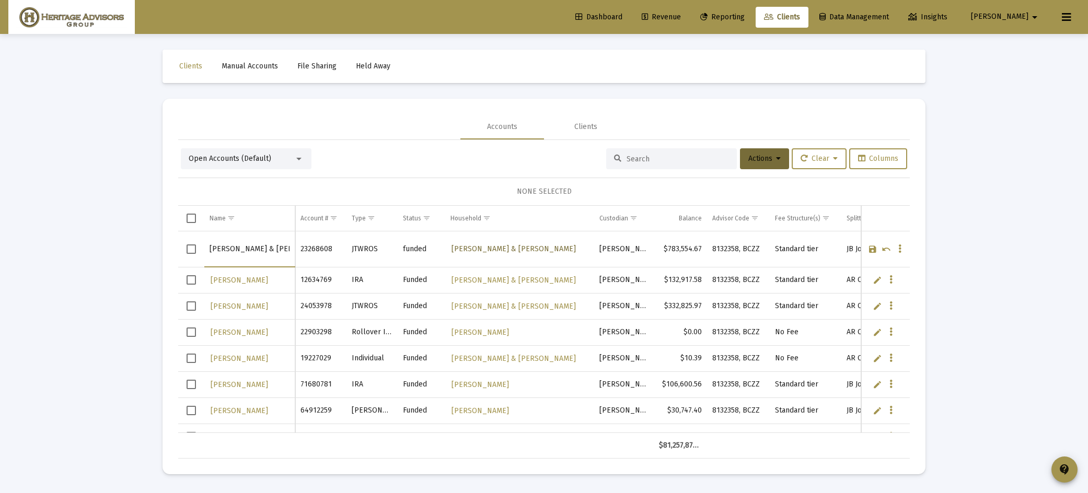
click at [564, 250] on span "[PERSON_NAME] & [PERSON_NAME]" at bounding box center [513, 249] width 124 height 9
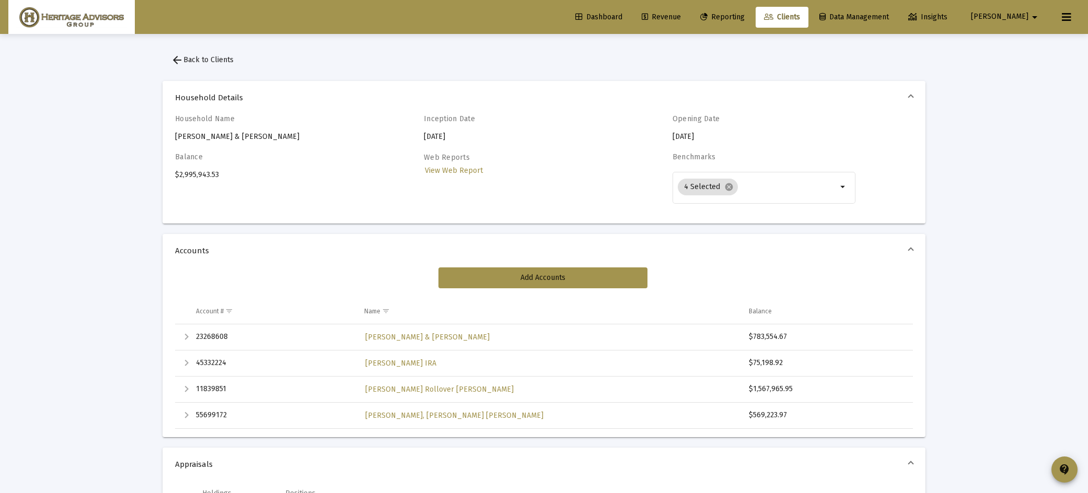
click at [208, 65] on button "arrow_back Back to Clients" at bounding box center [201, 60] width 79 height 21
